Goal: Transaction & Acquisition: Subscribe to service/newsletter

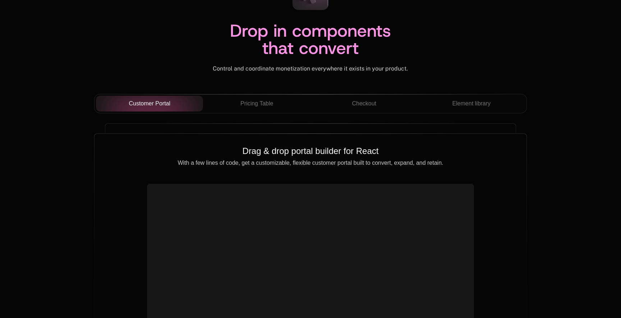
scroll to position [2512, 0]
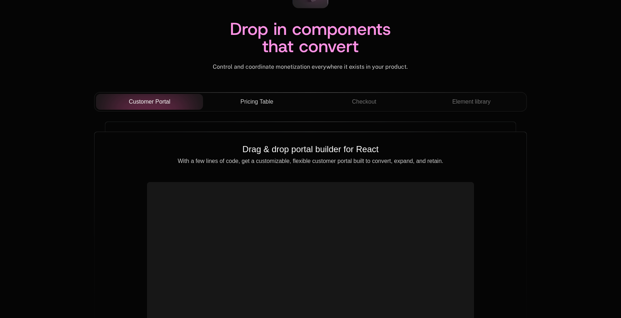
click at [257, 100] on span "Pricing Table" at bounding box center [257, 101] width 33 height 9
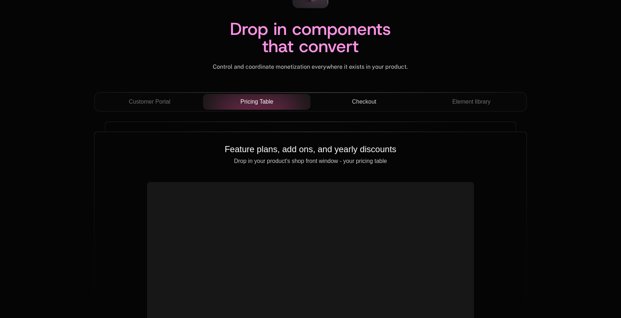
click at [365, 101] on span "Checkout" at bounding box center [364, 101] width 24 height 9
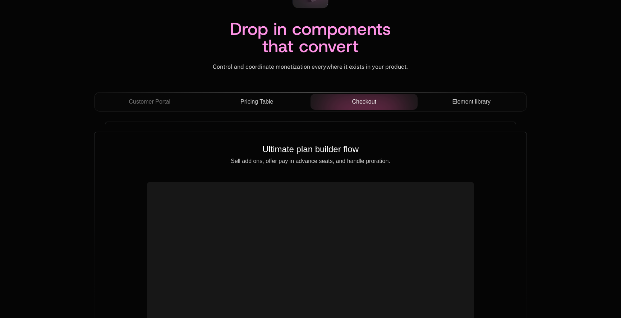
click at [460, 102] on span "Element library" at bounding box center [471, 101] width 38 height 9
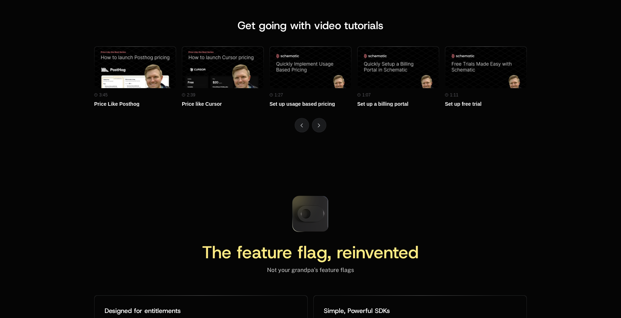
scroll to position [3173, 0]
click at [317, 215] on icon at bounding box center [310, 213] width 27 height 16
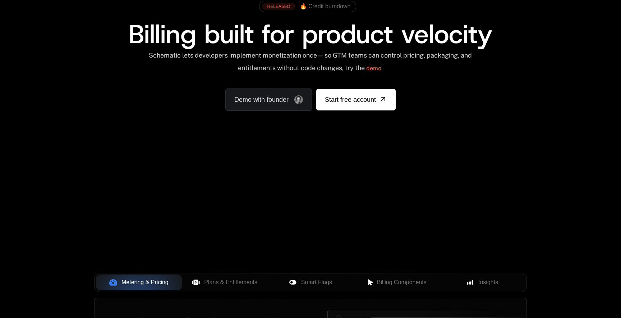
scroll to position [0, 0]
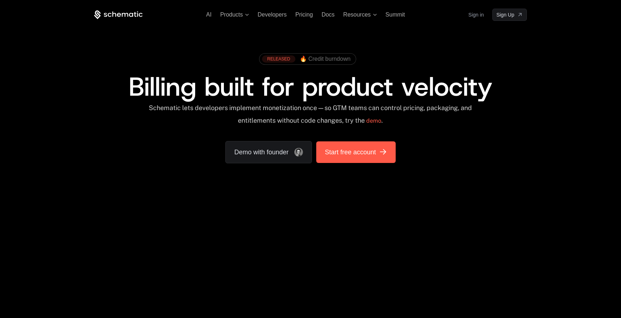
click at [352, 157] on link "Start free account" at bounding box center [355, 152] width 79 height 22
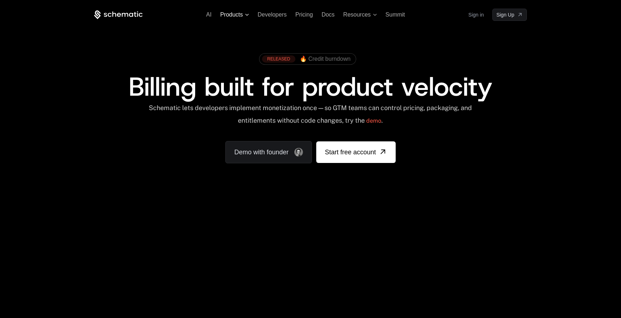
click at [244, 15] on span "Products" at bounding box center [234, 15] width 29 height 6
